Goal: Transaction & Acquisition: Book appointment/travel/reservation

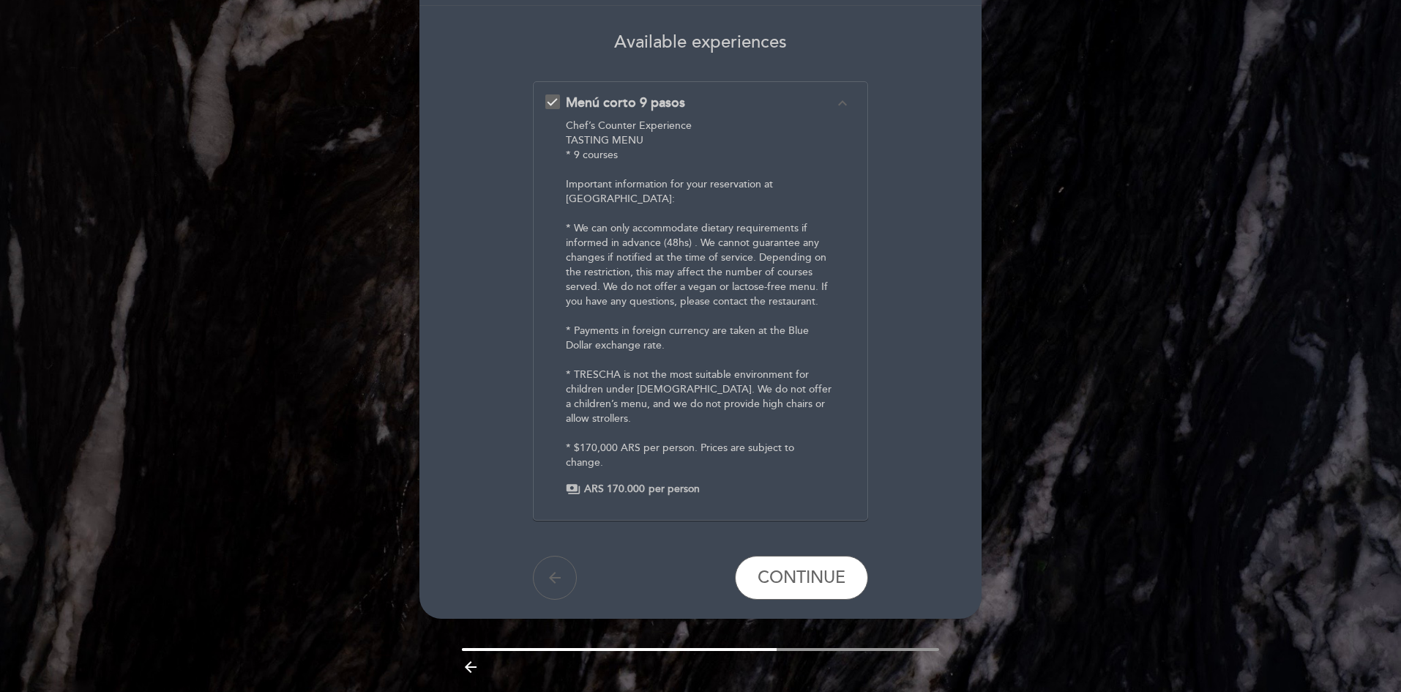
scroll to position [125, 0]
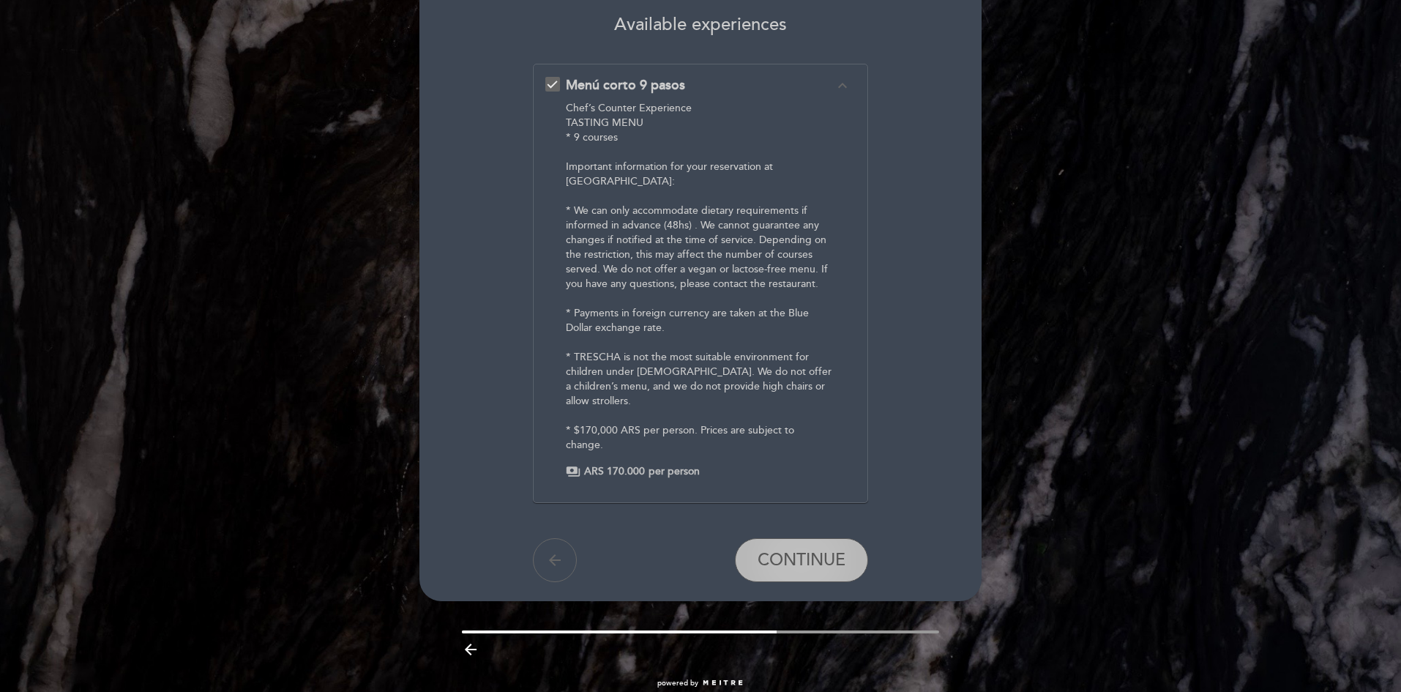
click at [807, 548] on button "CONTINUE" at bounding box center [801, 560] width 133 height 44
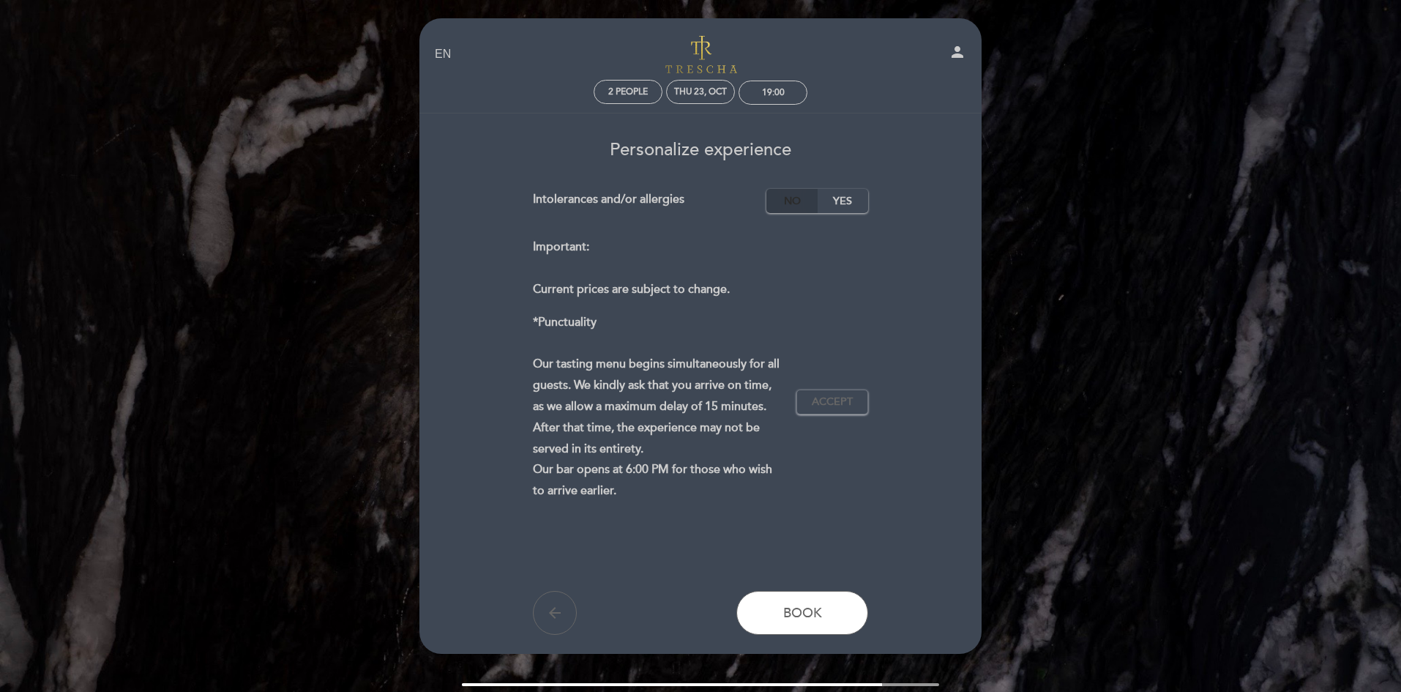
click at [788, 198] on label "No" at bounding box center [791, 201] width 51 height 24
click at [828, 400] on span "Accept" at bounding box center [832, 402] width 41 height 15
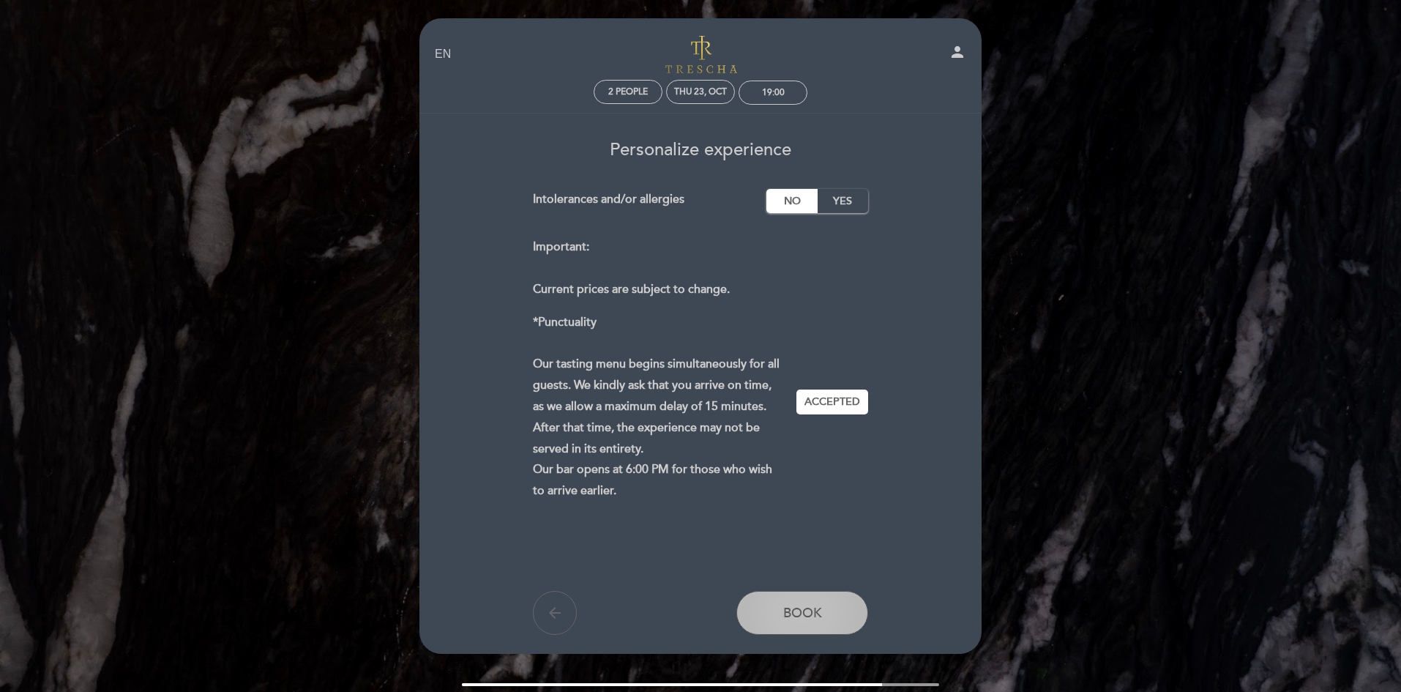
click at [840, 608] on button "Book" at bounding box center [802, 613] width 132 height 44
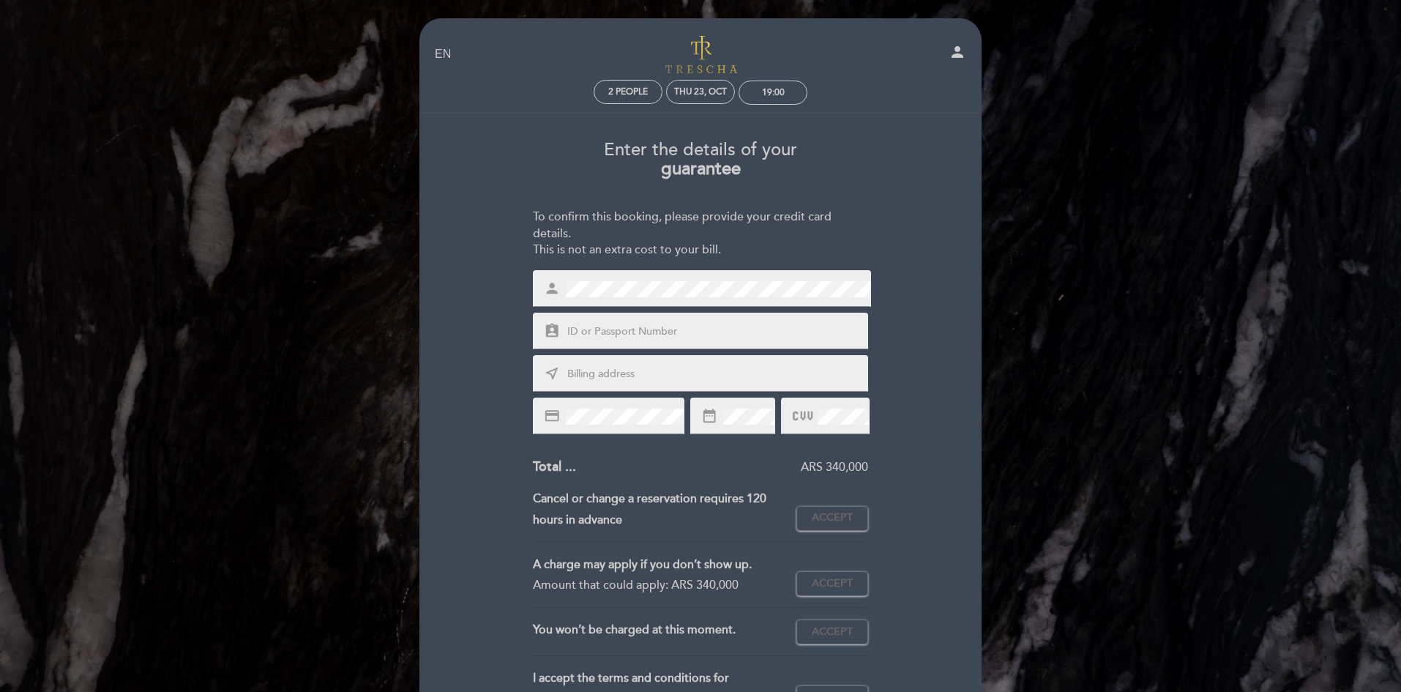
click at [709, 67] on link "Trescha" at bounding box center [700, 54] width 183 height 40
